Goal: Task Accomplishment & Management: Manage account settings

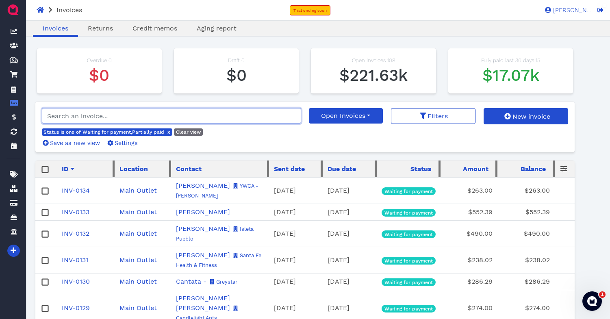
click at [126, 114] on input "search" at bounding box center [171, 115] width 259 height 15
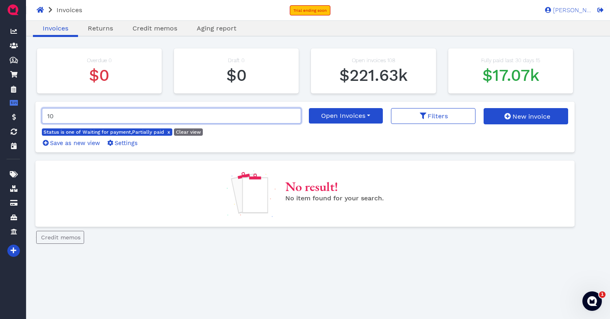
type input "1"
type input "inv-1034"
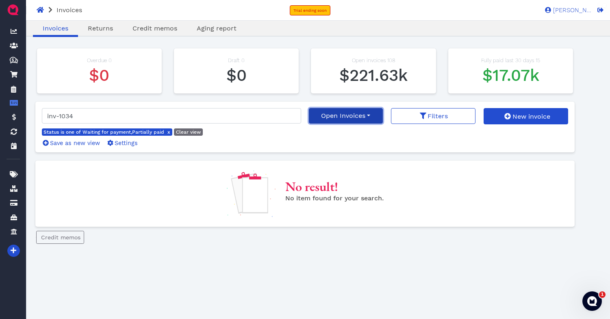
click at [346, 119] on button "Open Invoices" at bounding box center [346, 115] width 74 height 15
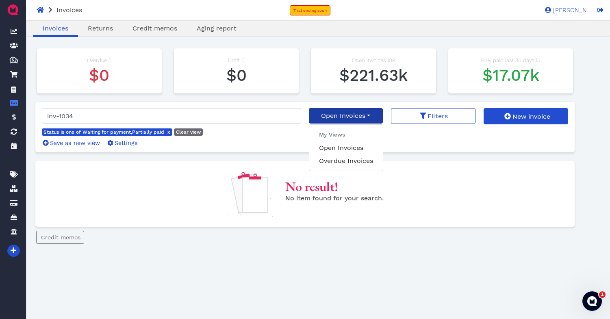
drag, startPoint x: 272, startPoint y: 145, endPoint x: 265, endPoint y: 145, distance: 6.9
click at [272, 145] on div "Status is one of Waiting for payment,Partially paid x Clear view Save as new vi…" at bounding box center [170, 136] width 256 height 19
click at [168, 132] on span "x" at bounding box center [168, 132] width 3 height 6
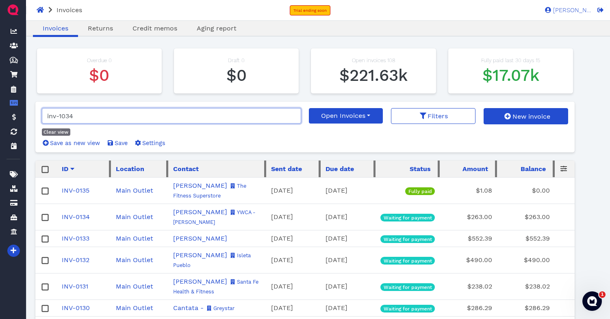
drag, startPoint x: 78, startPoint y: 117, endPoint x: 41, endPoint y: 117, distance: 36.6
click at [42, 117] on input "inv-1034" at bounding box center [171, 115] width 259 height 15
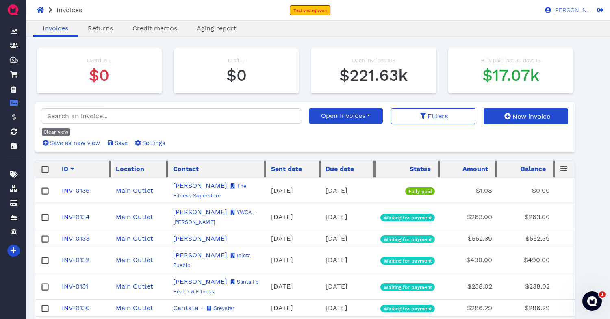
click at [76, 191] on link "INV-0135" at bounding box center [76, 190] width 28 height 8
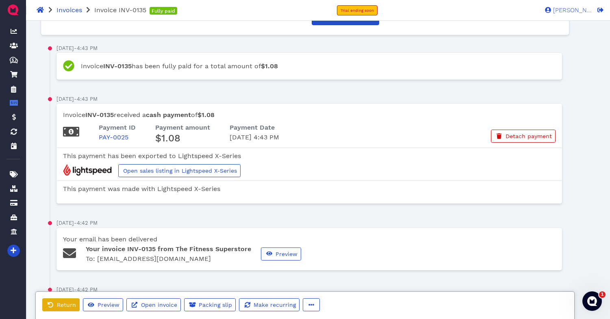
scroll to position [434, 0]
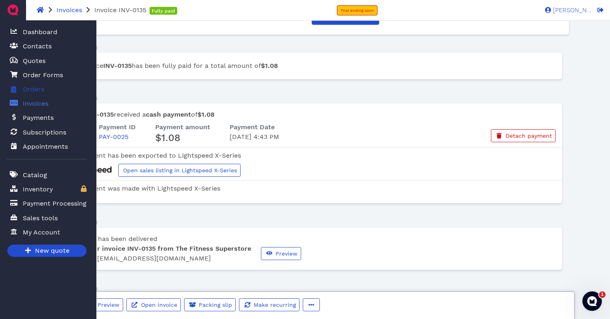
click at [38, 90] on span "Orders" at bounding box center [34, 89] width 22 height 10
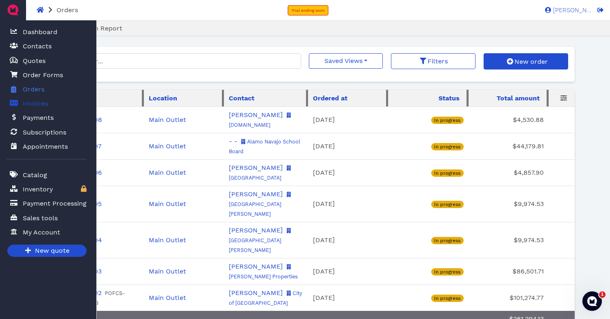
click at [39, 105] on span "Invoices" at bounding box center [36, 104] width 26 height 10
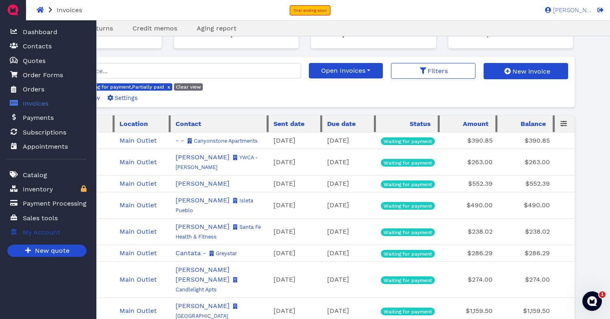
scroll to position [46, 0]
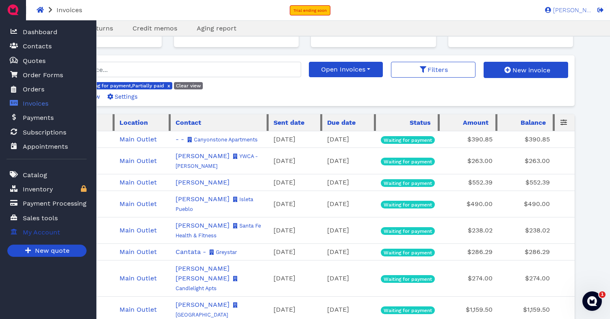
click at [39, 235] on span "My Account" at bounding box center [41, 232] width 37 height 10
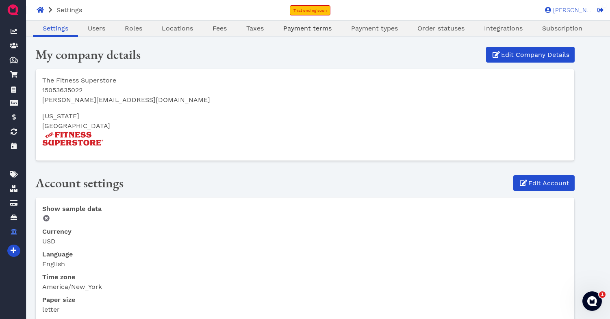
click at [320, 28] on span "Payment terms" at bounding box center [307, 28] width 48 height 8
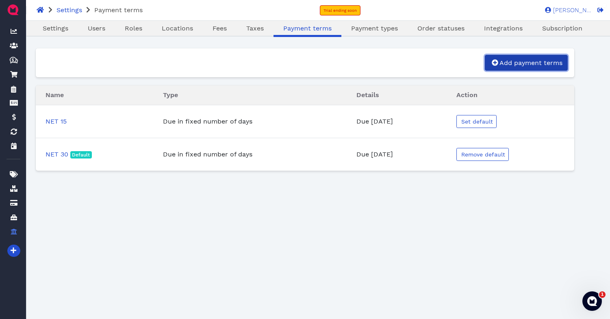
click at [526, 65] on span "Add payment terms" at bounding box center [530, 63] width 64 height 8
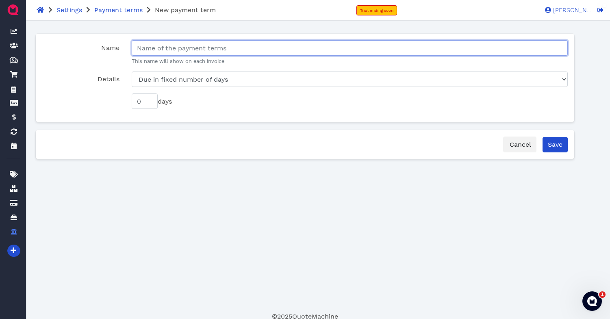
click at [187, 50] on input "Name" at bounding box center [350, 47] width 436 height 15
type input "S"
type input "COD"
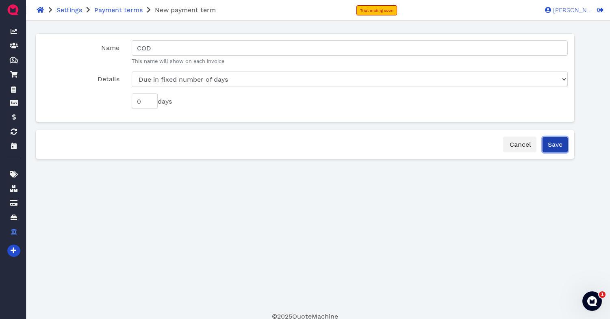
click at [562, 142] on input "Save" at bounding box center [554, 144] width 25 height 15
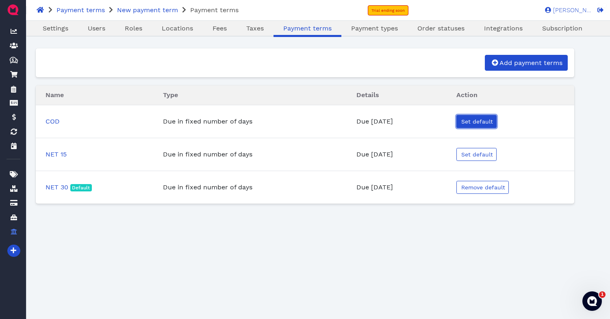
click at [480, 121] on span "Set default" at bounding box center [476, 121] width 33 height 6
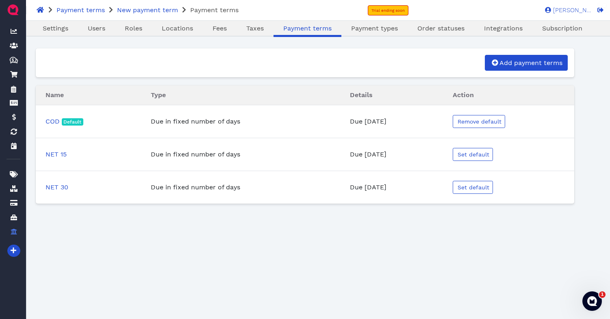
click at [185, 251] on div "Oops! × Settings Users Roles Locations Fees Taxes Payment terms Payment types O…" at bounding box center [304, 189] width 539 height 284
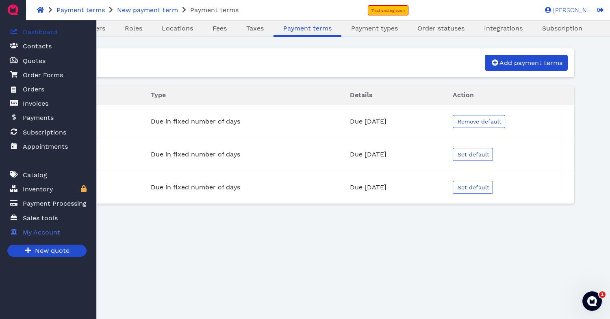
click at [43, 33] on span "Dashboard" at bounding box center [40, 32] width 35 height 10
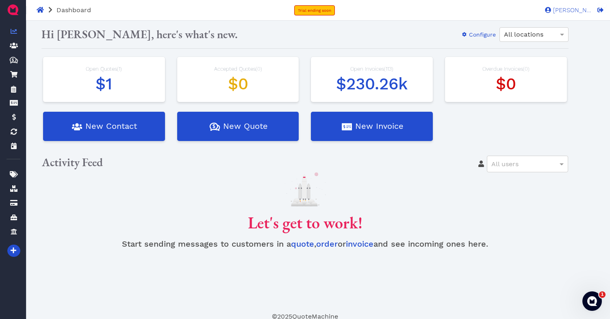
click at [207, 216] on div "Let's get to work! Start sending messages to customers in a quote , order or in…" at bounding box center [304, 210] width 539 height 76
click at [116, 76] on h1 "$1" at bounding box center [104, 83] width 106 height 19
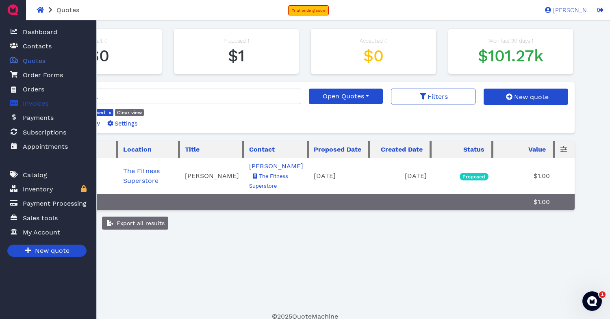
click at [35, 104] on span "Invoices" at bounding box center [36, 104] width 26 height 10
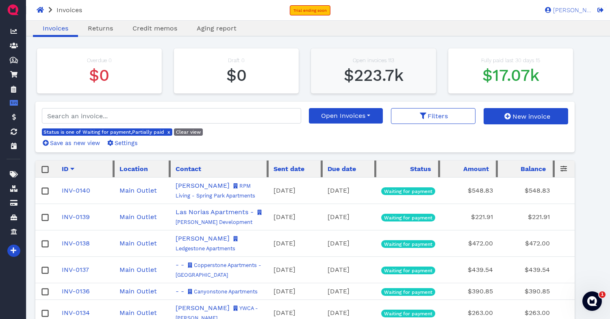
click at [366, 76] on span "$223.7k" at bounding box center [374, 75] width 60 height 19
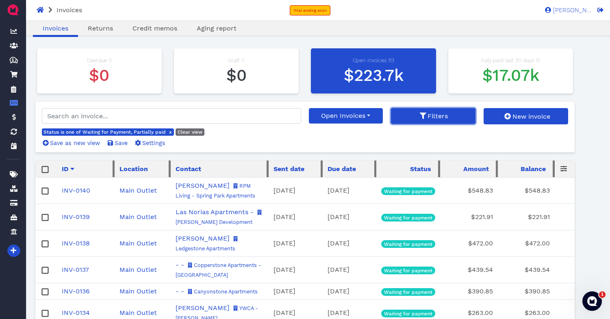
click at [429, 118] on span "Filters" at bounding box center [437, 116] width 22 height 8
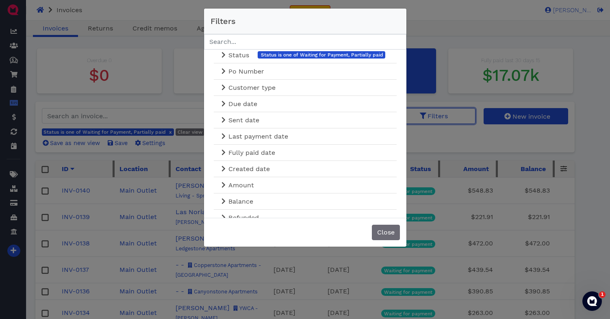
scroll to position [71, 0]
click at [247, 103] on span "Due date" at bounding box center [242, 103] width 30 height 8
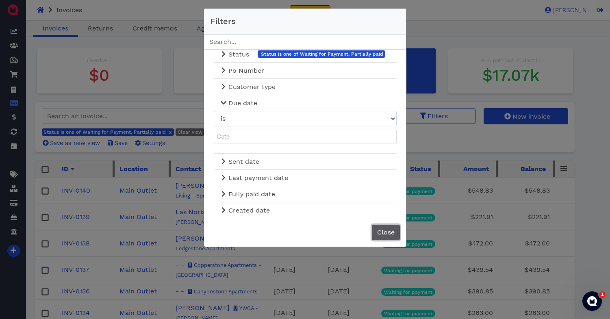
click at [382, 235] on button "Close" at bounding box center [386, 232] width 28 height 15
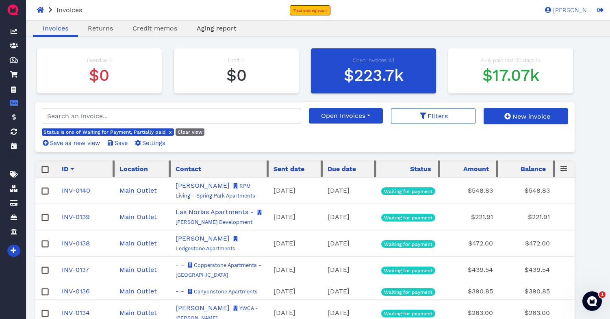
click at [204, 25] on span "Aging report" at bounding box center [217, 28] width 40 height 8
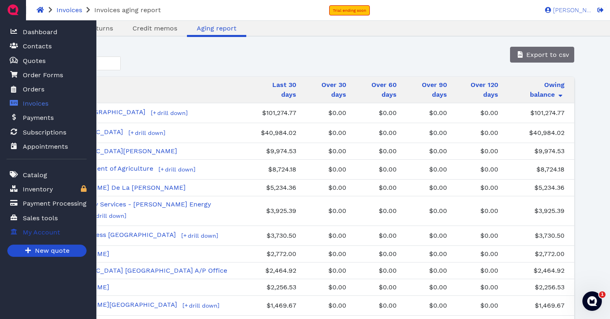
click at [36, 235] on span "My Account" at bounding box center [41, 232] width 37 height 10
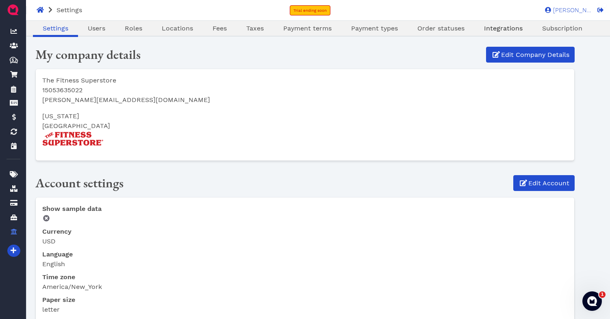
click at [501, 27] on span "Integrations" at bounding box center [503, 28] width 39 height 8
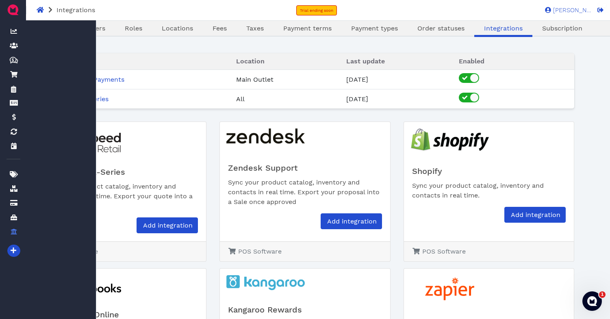
click at [11, 11] on img at bounding box center [12, 9] width 13 height 13
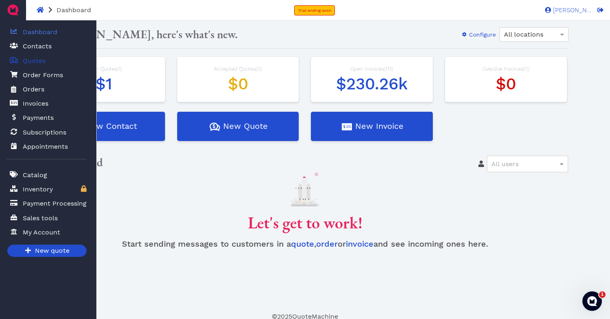
click at [40, 64] on span "Quotes" at bounding box center [34, 61] width 23 height 10
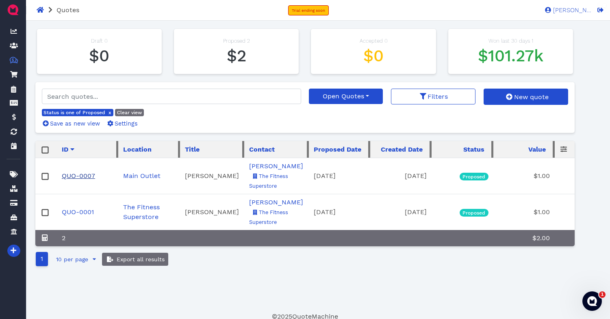
click at [78, 175] on link "QUO-0007" at bounding box center [78, 176] width 33 height 8
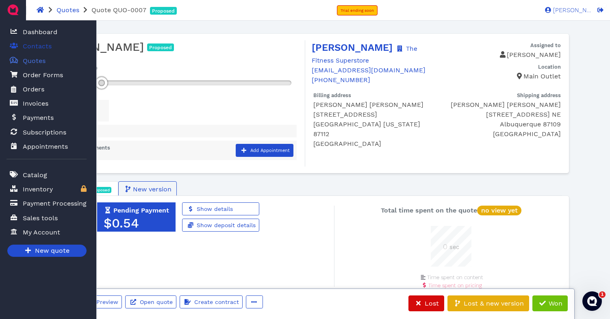
click at [39, 46] on span "Contacts" at bounding box center [37, 46] width 29 height 10
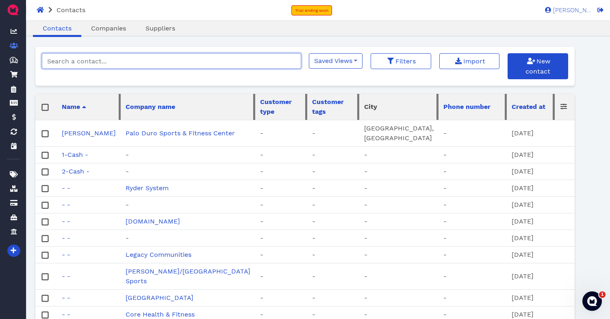
click at [100, 66] on input "search" at bounding box center [171, 60] width 259 height 15
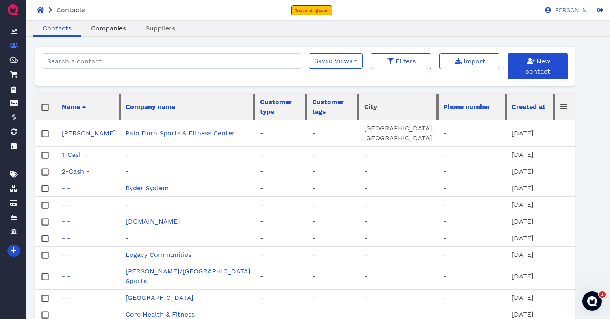
click at [107, 26] on span "Companies" at bounding box center [108, 28] width 35 height 8
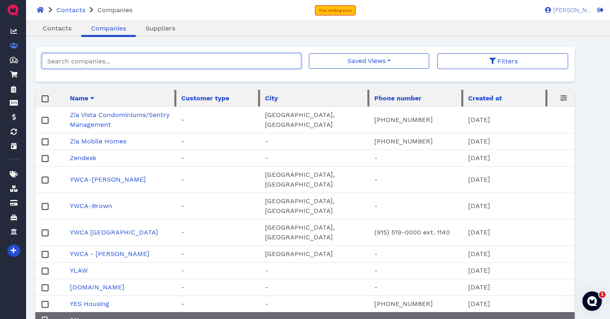
click at [107, 64] on input "search" at bounding box center [171, 60] width 259 height 15
type input "bernalillo county"
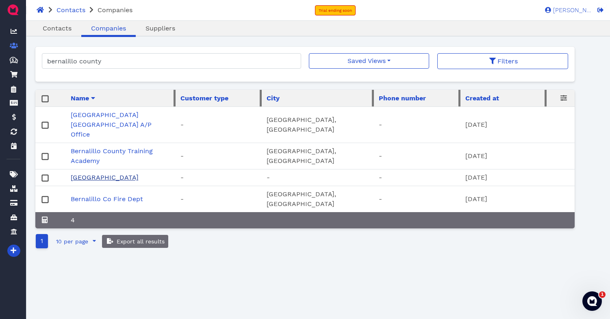
click at [119, 177] on link "[GEOGRAPHIC_DATA]" at bounding box center [105, 177] width 68 height 8
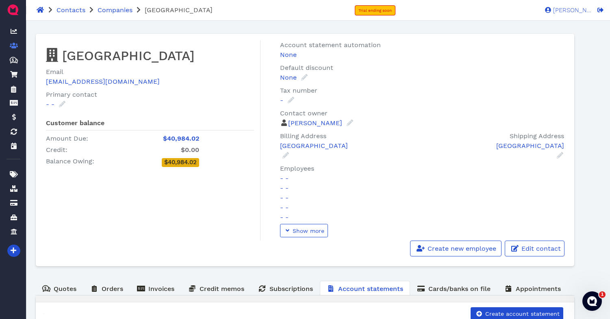
scroll to position [11, 0]
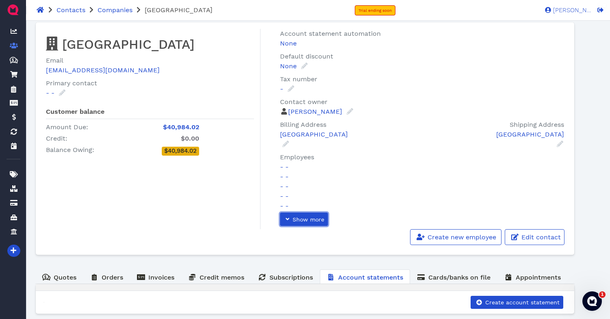
click at [305, 218] on span "Show more" at bounding box center [307, 219] width 33 height 6
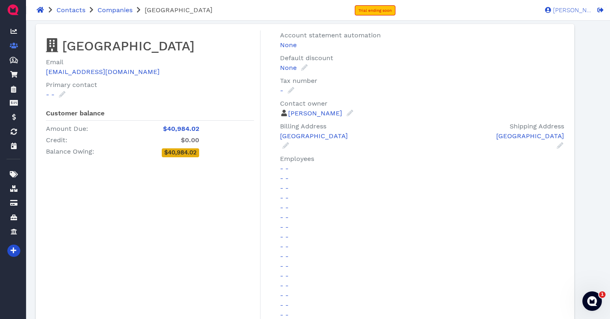
scroll to position [0, 0]
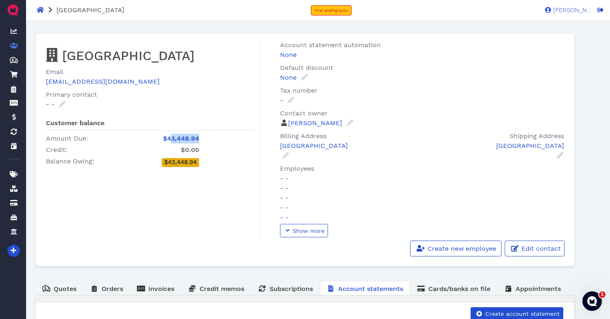
drag, startPoint x: 169, startPoint y: 140, endPoint x: 201, endPoint y: 139, distance: 31.7
click at [201, 139] on span "$43,448.94" at bounding box center [169, 139] width 74 height 10
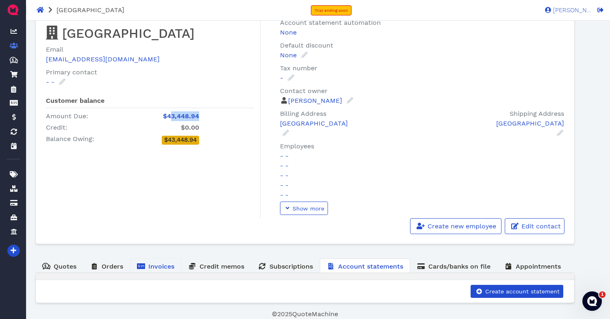
click at [156, 268] on span "Invoices" at bounding box center [161, 266] width 26 height 8
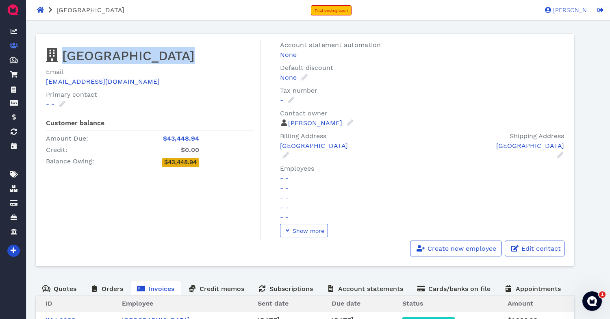
drag, startPoint x: 65, startPoint y: 56, endPoint x: 175, endPoint y: 59, distance: 110.1
click at [175, 59] on h2 "[GEOGRAPHIC_DATA]" at bounding box center [150, 55] width 208 height 17
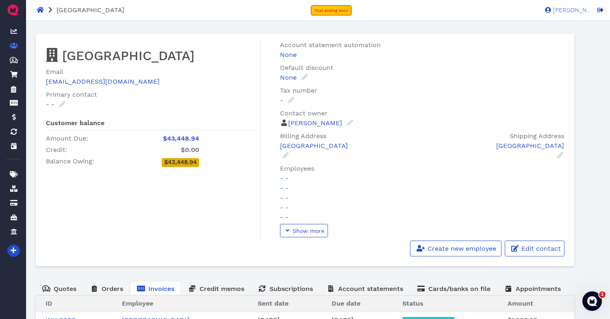
click at [192, 106] on div "- - - - ×" at bounding box center [150, 105] width 208 height 10
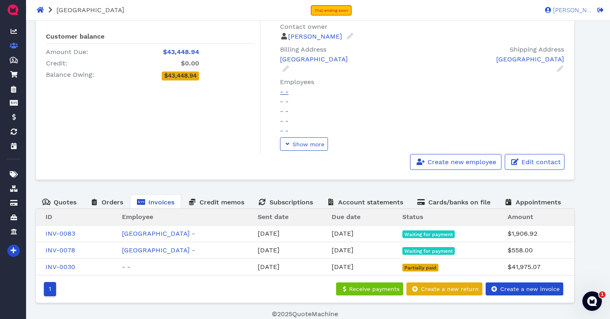
click at [284, 92] on link "- -" at bounding box center [284, 92] width 9 height 8
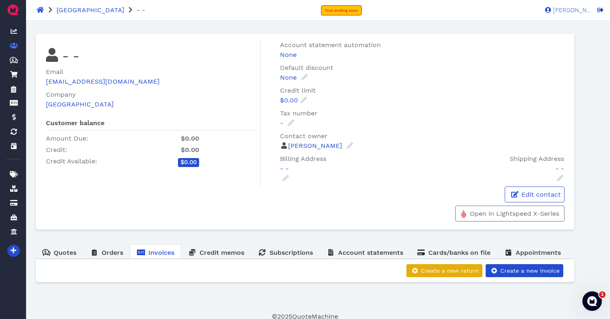
scroll to position [2, 0]
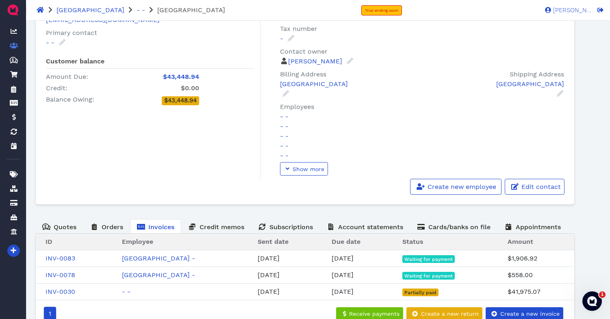
scroll to position [87, 0]
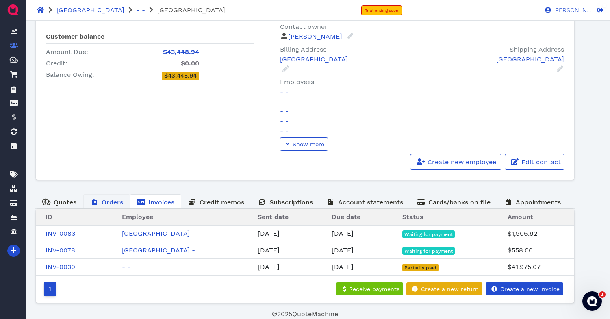
click at [109, 201] on span "Orders" at bounding box center [113, 202] width 22 height 8
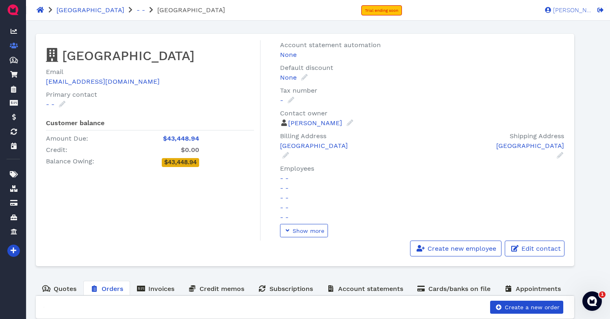
scroll to position [16, 0]
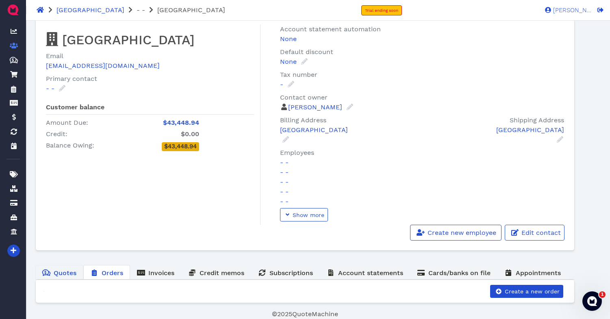
click at [64, 273] on span "Quotes" at bounding box center [65, 273] width 23 height 8
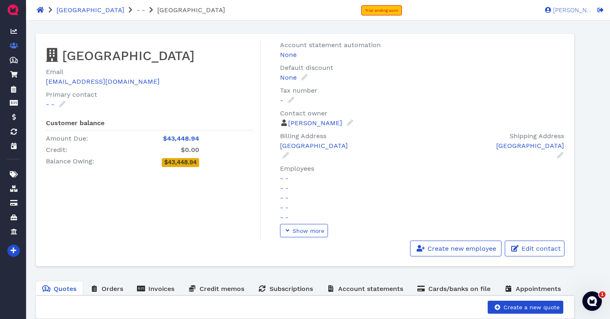
scroll to position [16, 0]
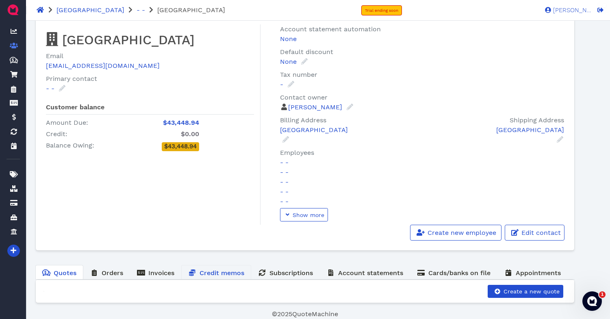
click at [213, 275] on span "Credit memos" at bounding box center [221, 273] width 45 height 8
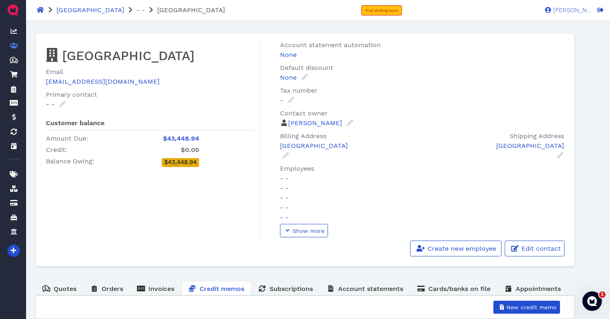
scroll to position [16, 0]
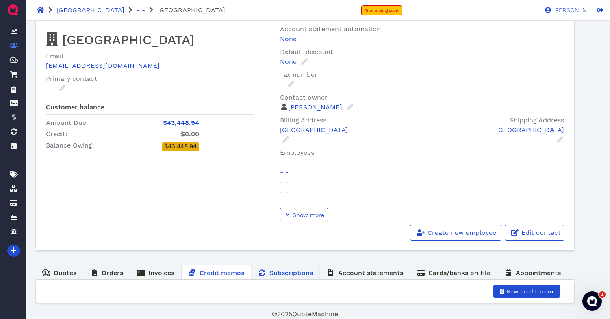
click at [296, 274] on span "Subscriptions" at bounding box center [290, 273] width 43 height 8
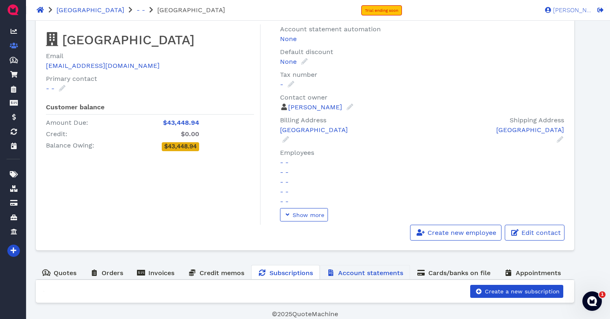
click at [365, 275] on span "Account statements" at bounding box center [370, 273] width 65 height 8
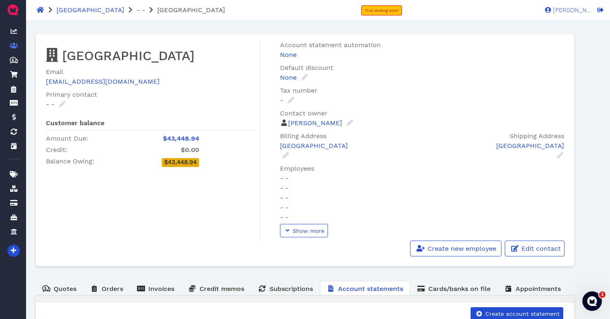
scroll to position [22, 0]
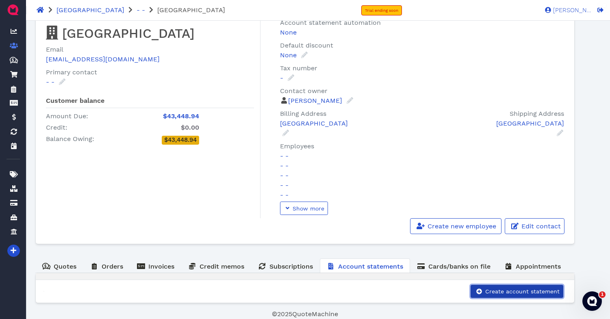
click at [502, 291] on span "Create account statement" at bounding box center [522, 291] width 76 height 6
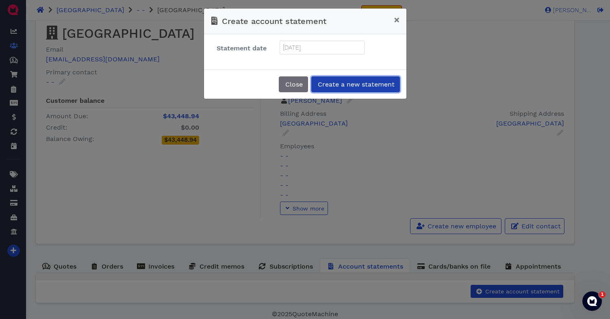
click at [350, 82] on span "Create a new statement" at bounding box center [355, 84] width 78 height 8
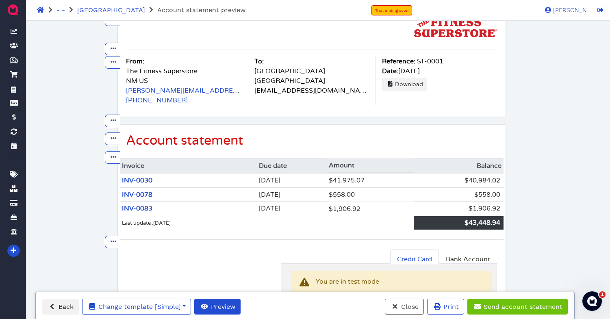
scroll to position [26, 0]
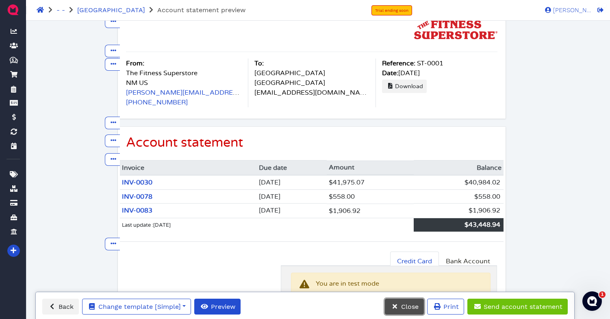
click at [401, 304] on span "Close" at bounding box center [409, 307] width 19 height 8
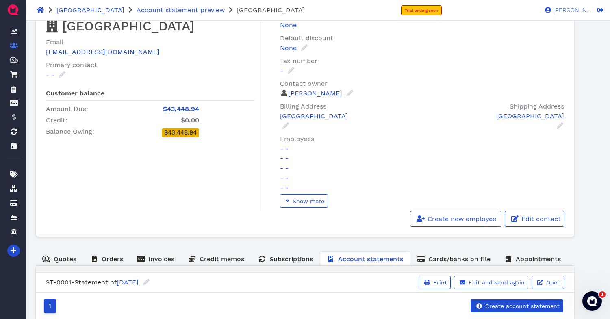
scroll to position [29, 0]
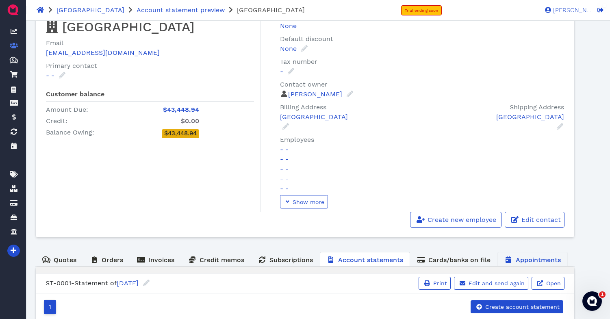
click at [528, 260] on span "Appointments" at bounding box center [537, 260] width 45 height 8
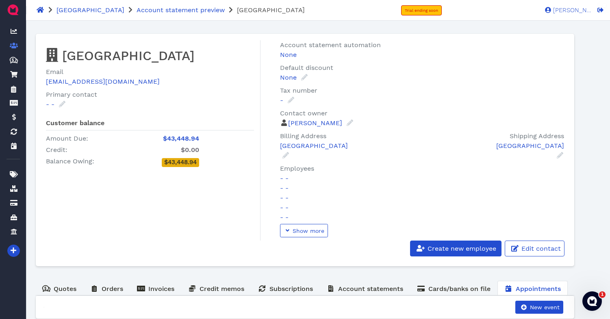
scroll to position [16, 0]
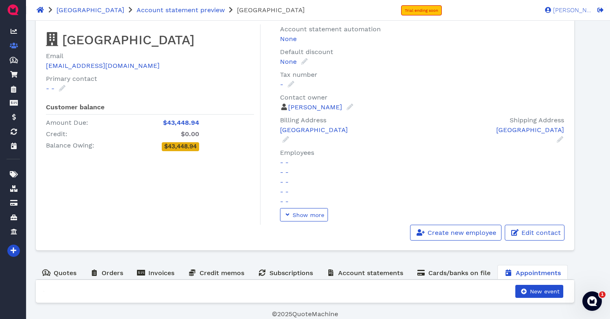
click at [445, 261] on div "Bernalillo County Email jvelasco@bernco.gov Primary contact - - - - × Customer …" at bounding box center [305, 137] width 552 height 253
click at [446, 278] on link "Cards/banks on file" at bounding box center [453, 273] width 87 height 16
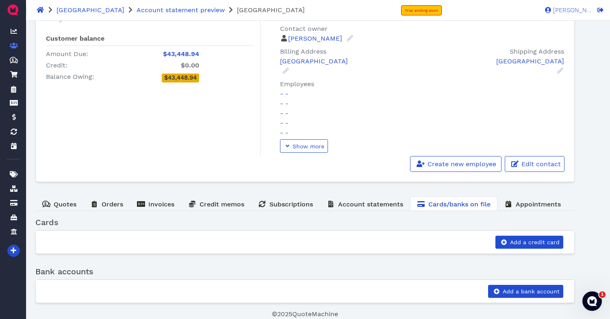
scroll to position [0, 0]
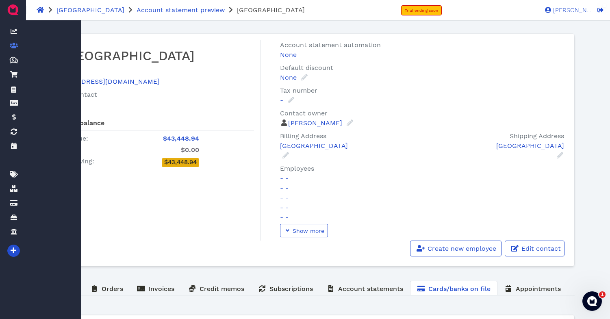
click at [187, 82] on p "Email jvelasco@bernco.gov" at bounding box center [150, 76] width 208 height 19
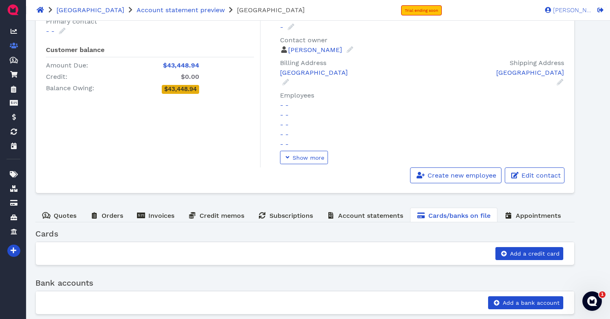
scroll to position [81, 0]
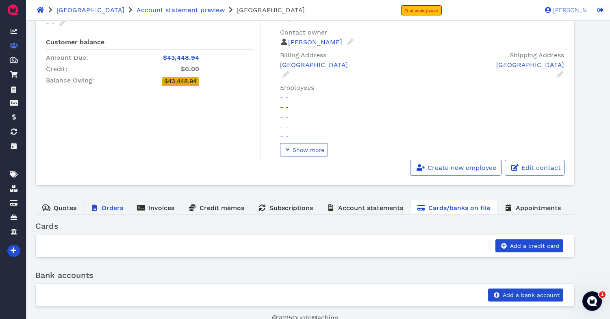
click at [110, 209] on span "Orders" at bounding box center [113, 208] width 22 height 8
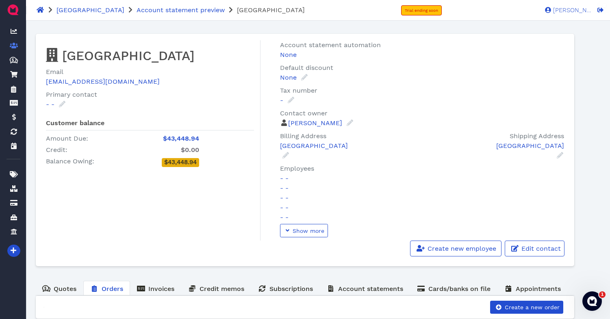
scroll to position [16, 0]
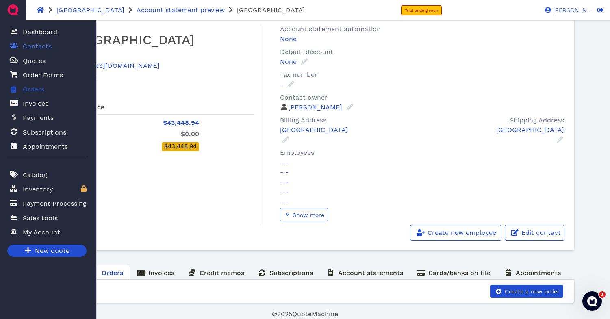
click at [35, 90] on span "Orders" at bounding box center [34, 89] width 22 height 10
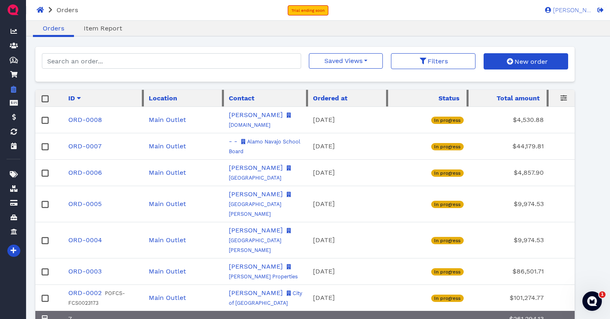
scroll to position [22, 0]
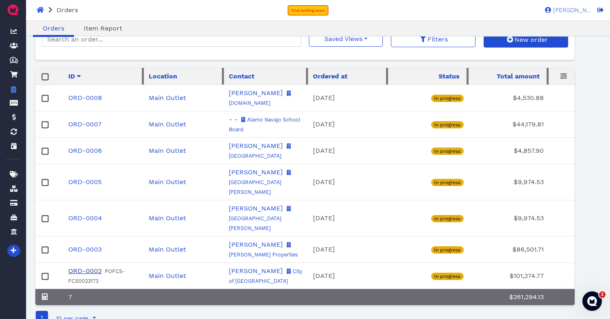
click at [78, 267] on link "ORD-0002" at bounding box center [84, 271] width 33 height 8
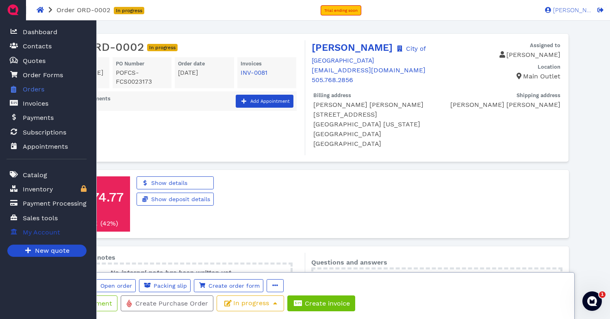
click at [35, 232] on span "My Account" at bounding box center [41, 232] width 37 height 10
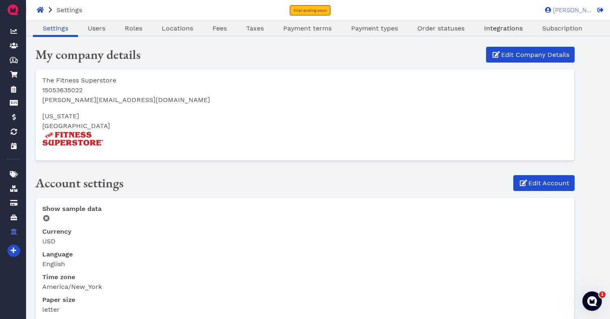
click at [516, 27] on span "Integrations" at bounding box center [503, 28] width 39 height 8
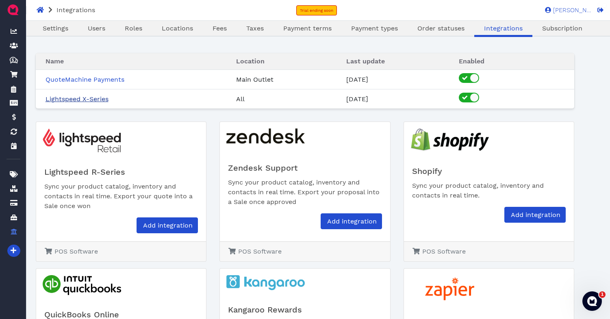
click at [80, 101] on link "Lightspeed X-Series" at bounding box center [76, 99] width 63 height 8
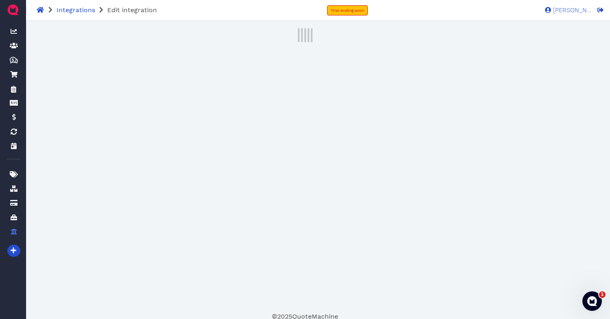
select select "8e7032da-7791-4a60-9147-19d156eccc14"
select select "2bb44e73-d52a-4ba9-9646-d929e3fa423e"
select select "171226a6-5c44-4fc7-968a-67b4a0c904d4"
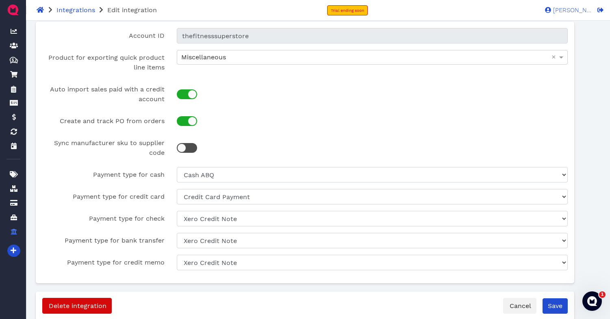
scroll to position [13, 0]
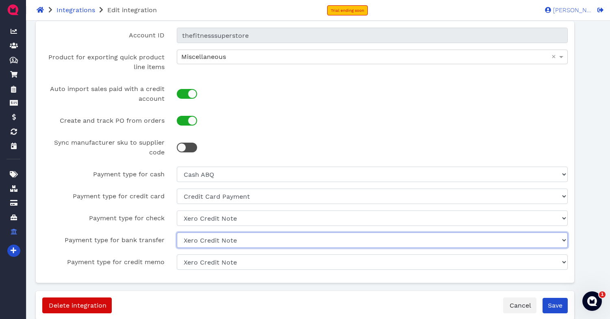
click at [210, 240] on select "Choose Xero Credit Note Credit Card Payment Cash ABQ Cash EP Xero" at bounding box center [372, 239] width 391 height 15
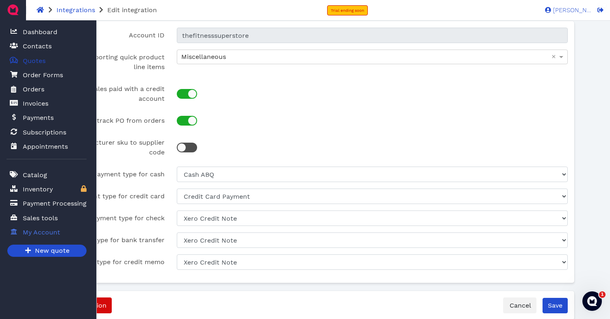
click at [34, 63] on span "Quotes" at bounding box center [34, 61] width 23 height 10
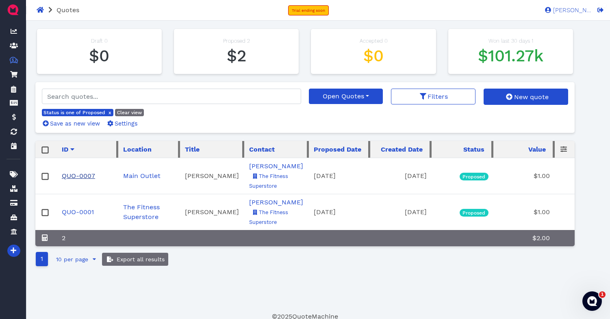
click at [88, 177] on link "QUO-0007" at bounding box center [78, 176] width 33 height 8
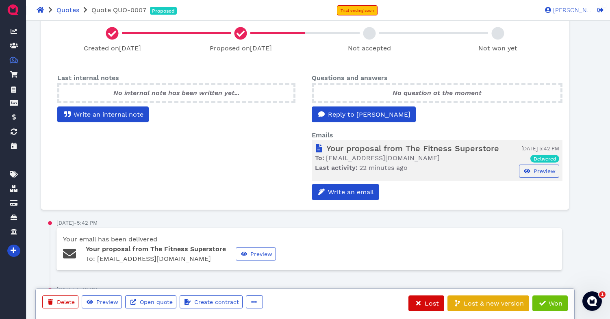
scroll to position [277, 0]
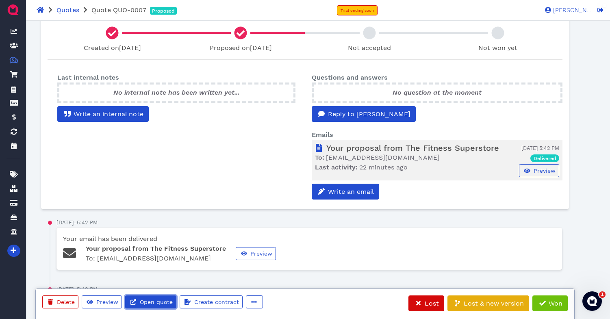
click at [149, 302] on span "Open quote" at bounding box center [156, 302] width 34 height 6
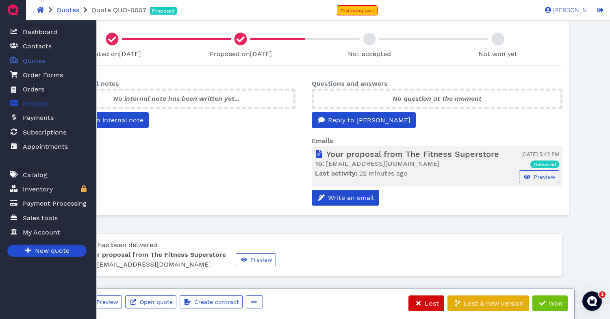
click at [36, 102] on span "Invoices" at bounding box center [36, 104] width 26 height 10
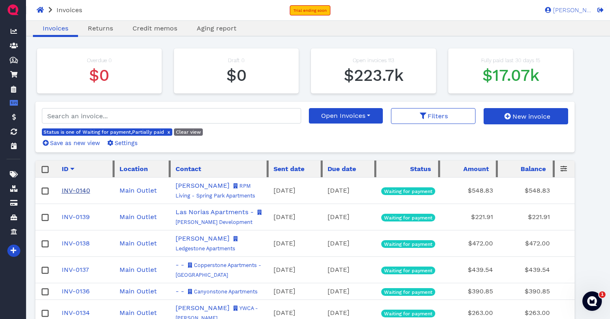
click at [74, 194] on link "INV-0140" at bounding box center [76, 190] width 28 height 8
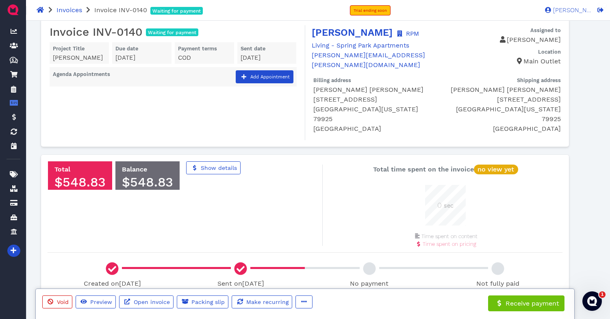
scroll to position [17, 0]
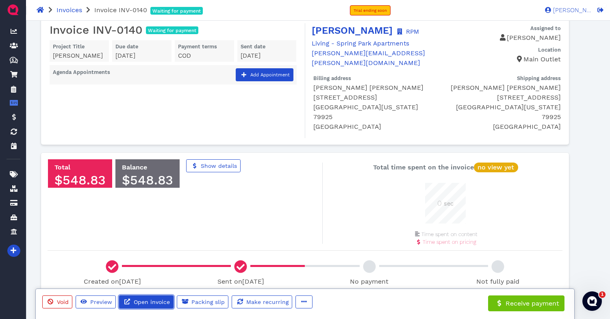
click at [153, 304] on span "Open invoice" at bounding box center [150, 302] width 37 height 6
